Goal: Check status: Check status

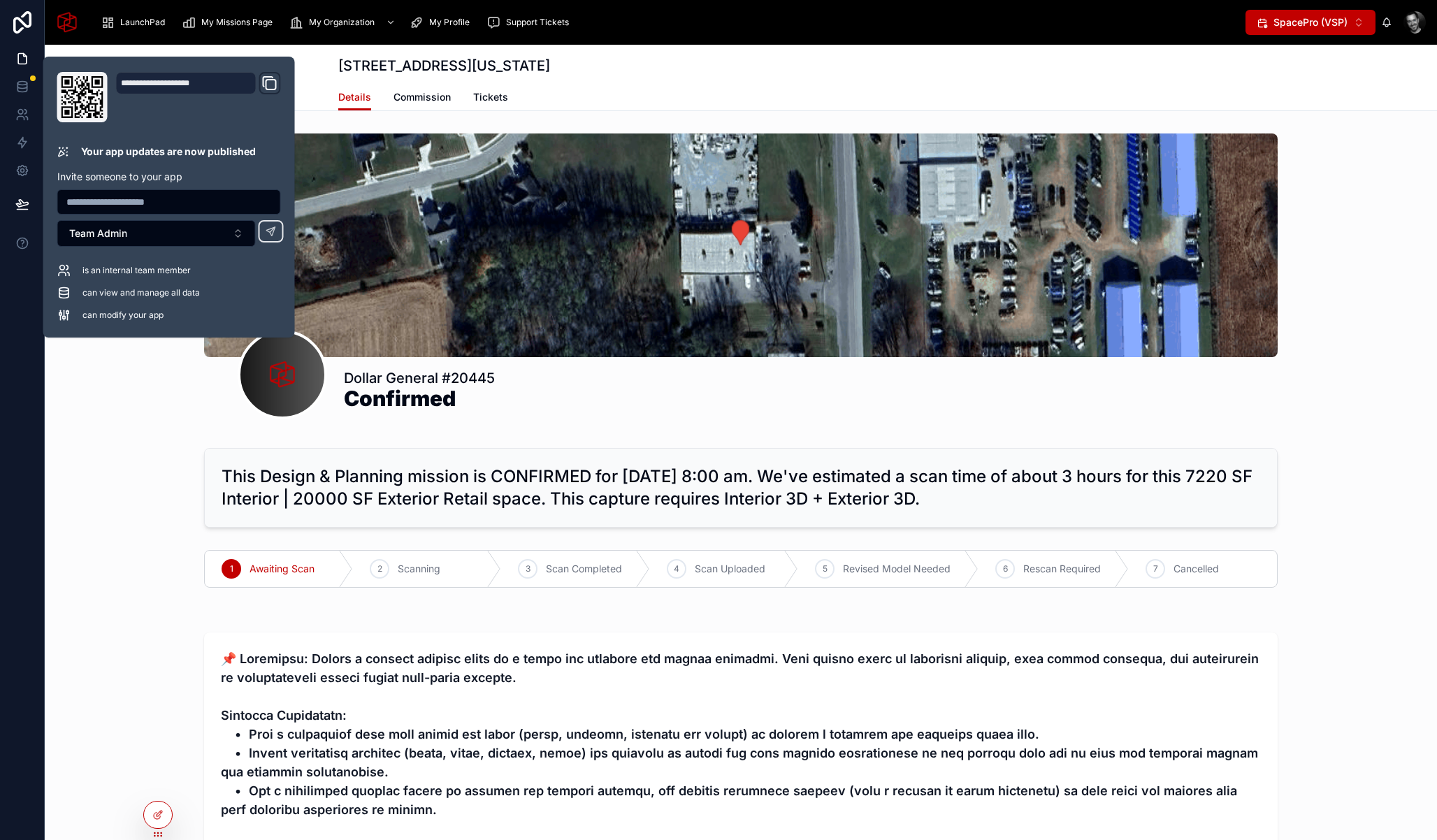
click at [692, 69] on div "[STREET_ADDRESS][US_STATE]" at bounding box center [741, 65] width 805 height 20
